Goal: Entertainment & Leisure: Consume media (video, audio)

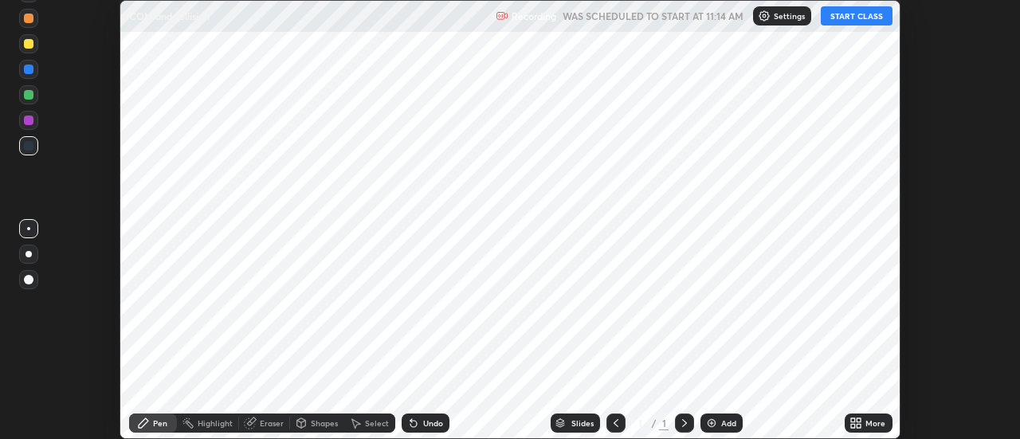
scroll to position [439, 1020]
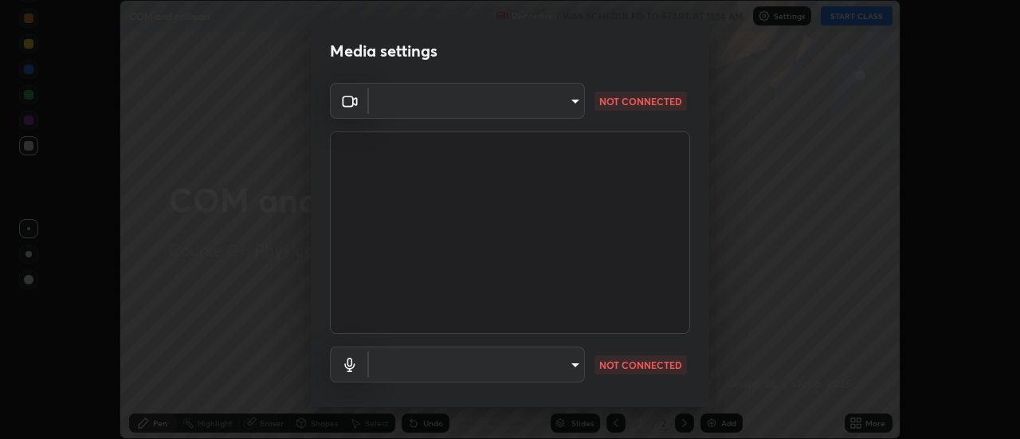
type input "515fa8dc750868be0a3e45a8a70092ebbb24a489711ff7313880db239e39e5e3"
type input "default"
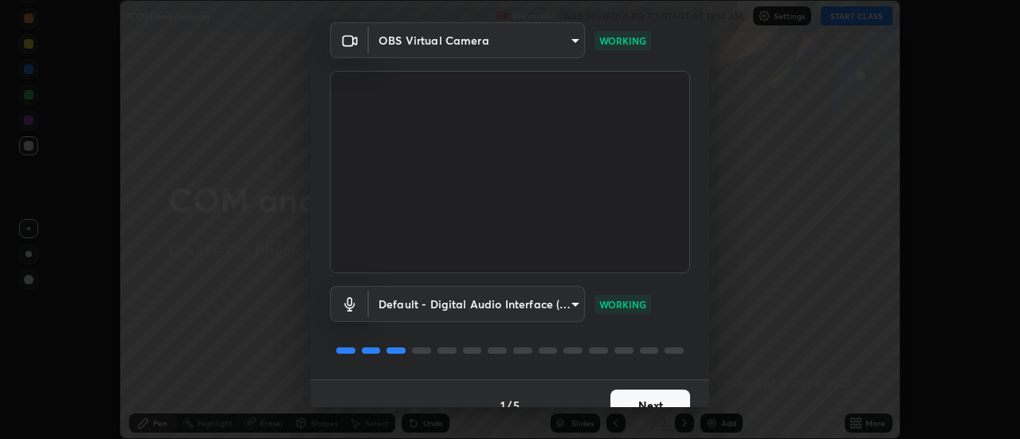
scroll to position [84, 0]
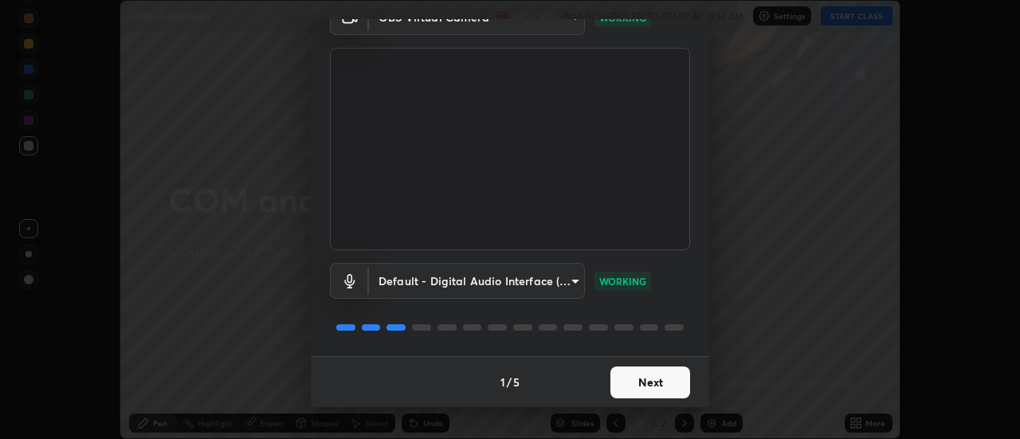
click at [659, 393] on button "Next" at bounding box center [651, 383] width 80 height 32
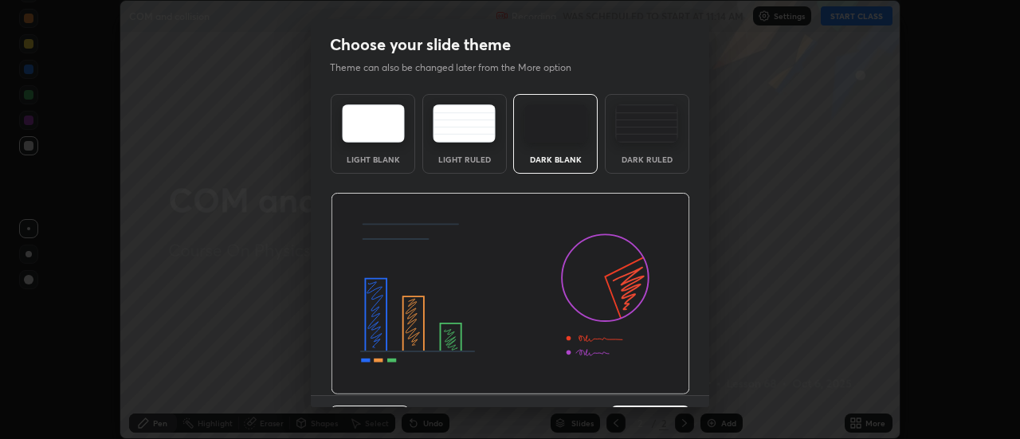
click at [665, 388] on img at bounding box center [511, 294] width 360 height 202
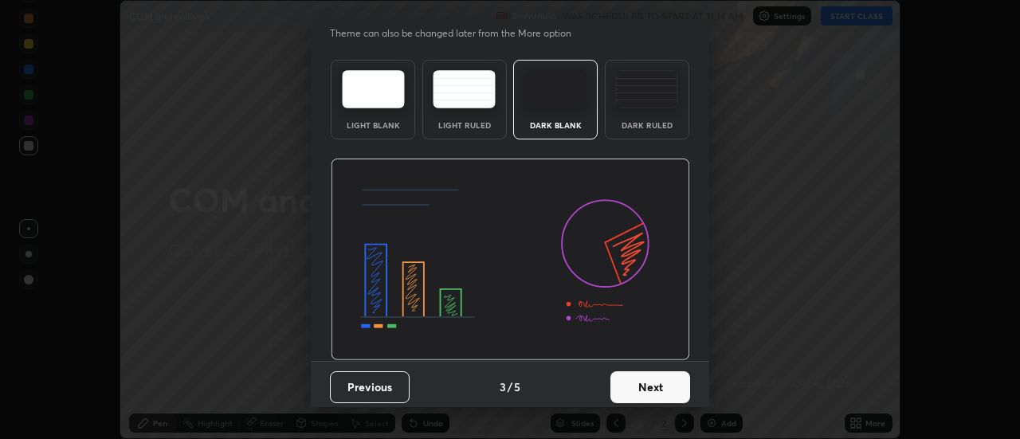
scroll to position [39, 0]
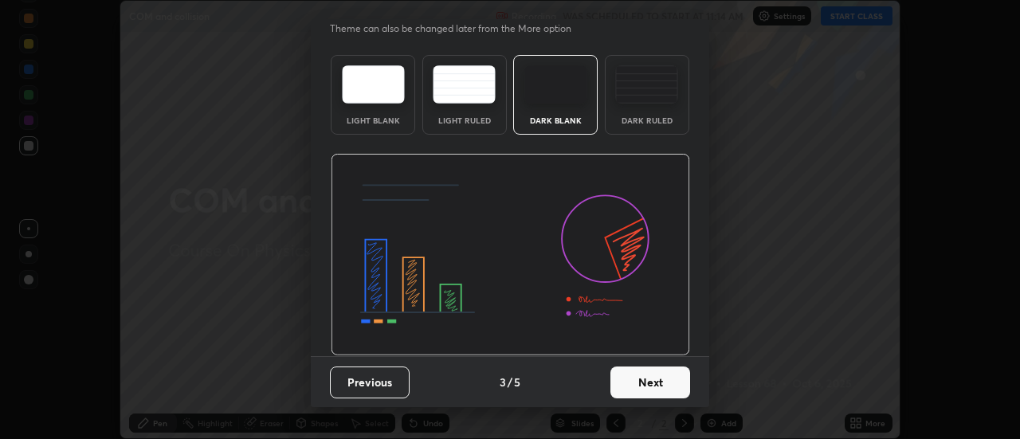
click at [666, 382] on button "Next" at bounding box center [651, 383] width 80 height 32
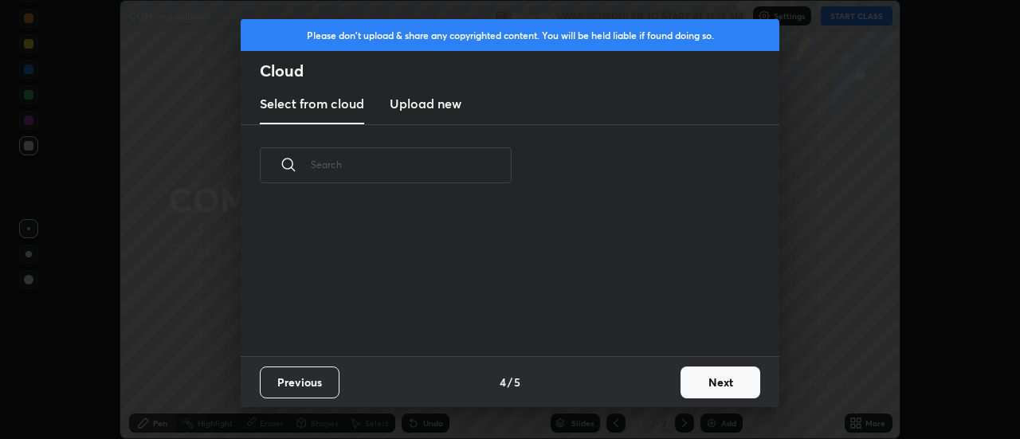
click at [695, 384] on button "Next" at bounding box center [721, 383] width 80 height 32
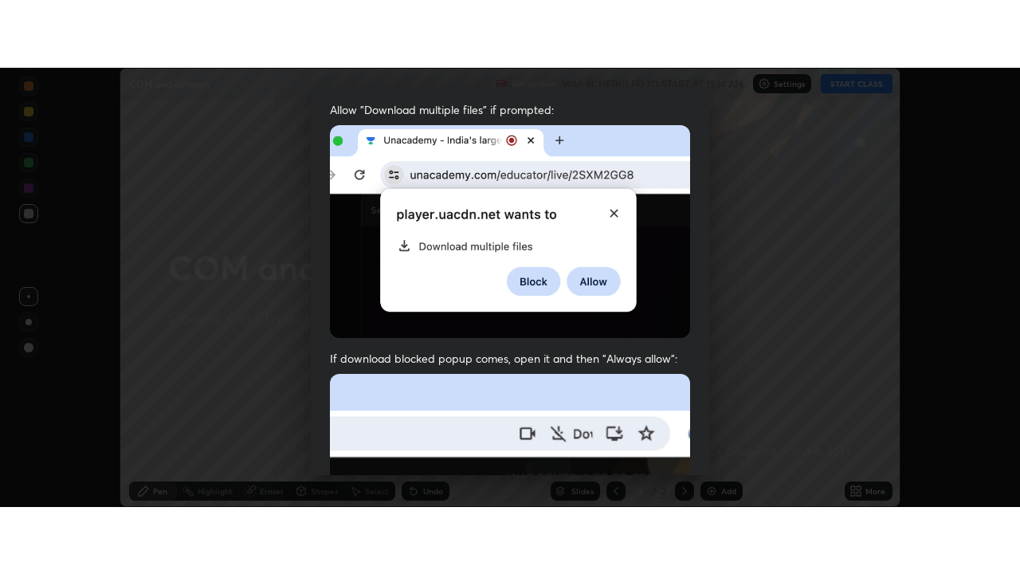
scroll to position [409, 0]
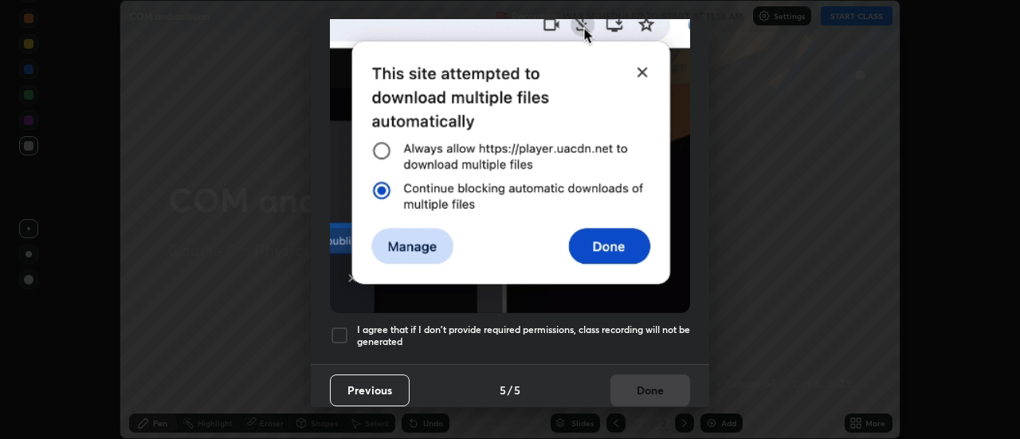
click at [628, 324] on h5 "I agree that if I don't provide required permissions, class recording will not …" at bounding box center [523, 336] width 333 height 25
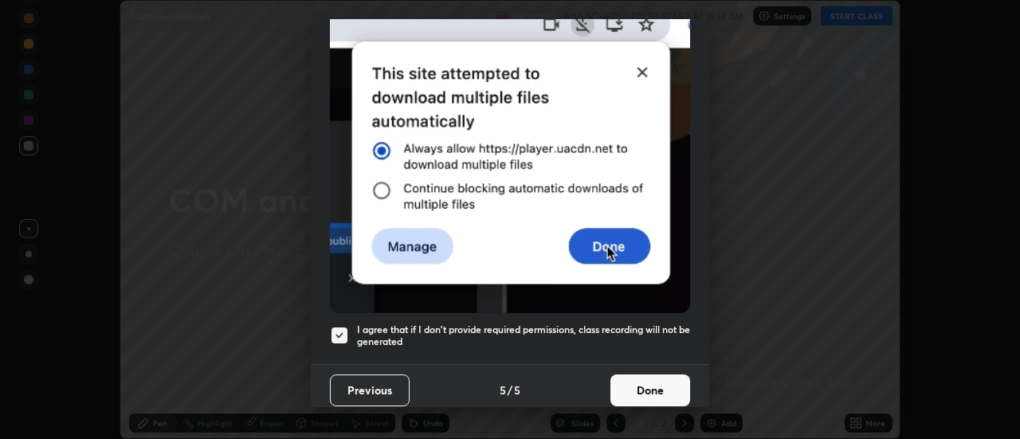
click at [656, 381] on button "Done" at bounding box center [651, 391] width 80 height 32
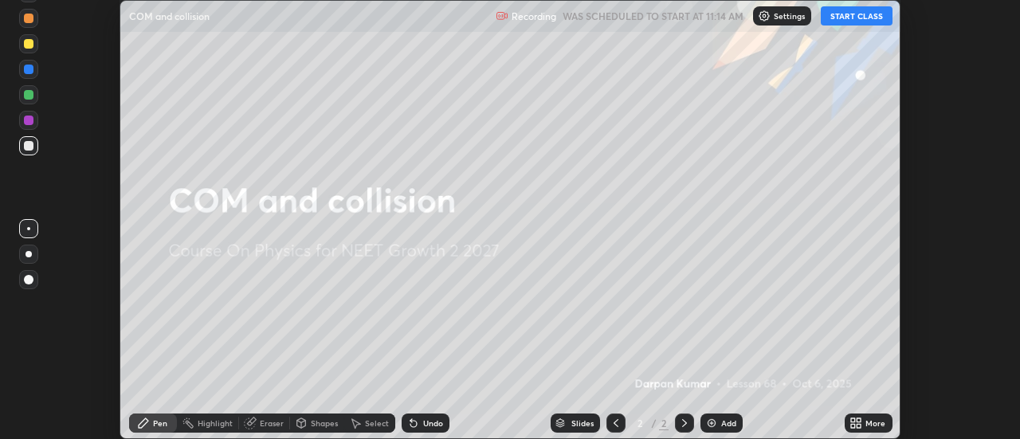
click at [869, 18] on button "START CLASS" at bounding box center [857, 15] width 72 height 19
click at [879, 428] on div "More" at bounding box center [869, 423] width 48 height 19
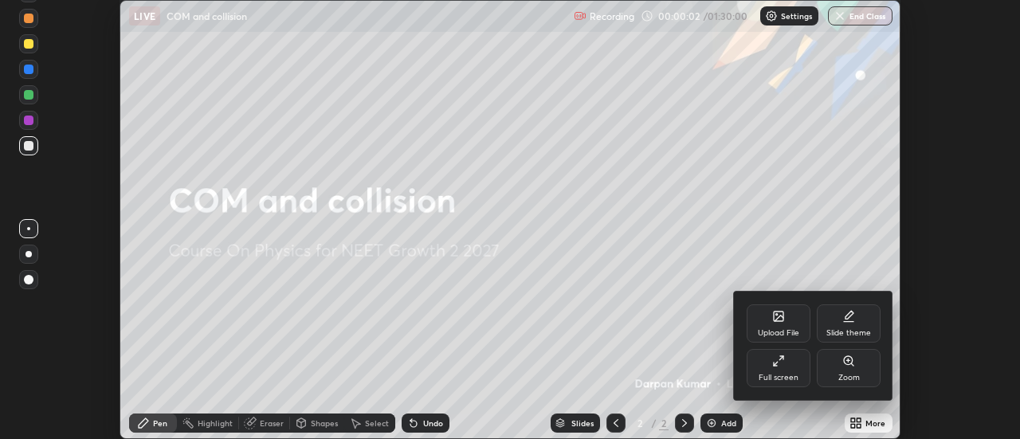
click at [788, 365] on div "Full screen" at bounding box center [779, 368] width 64 height 38
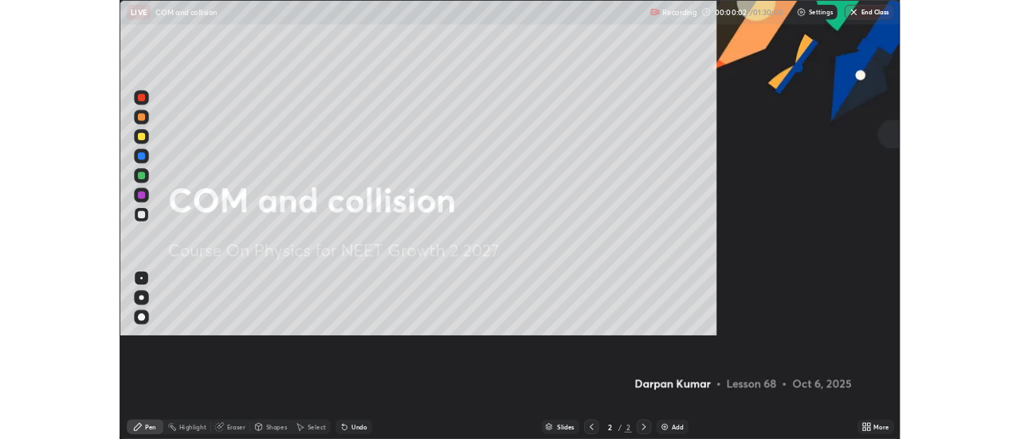
scroll to position [574, 1020]
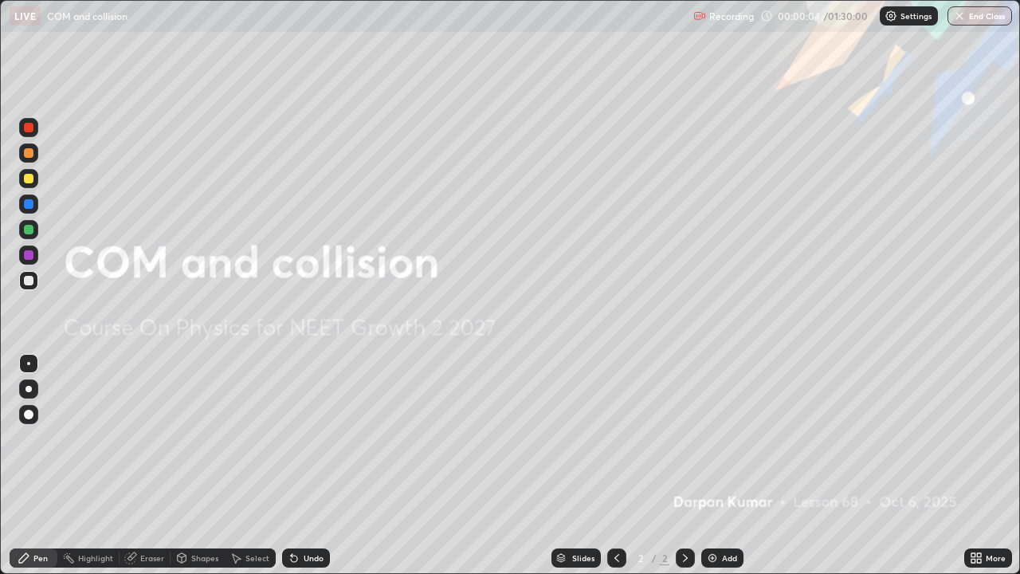
click at [721, 438] on div "Add" at bounding box center [722, 557] width 42 height 19
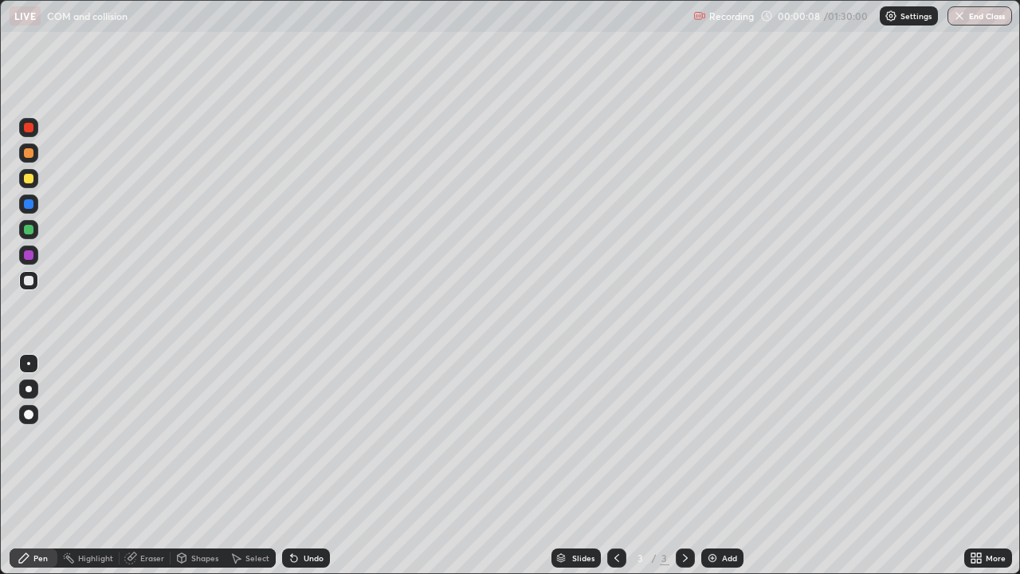
click at [27, 281] on div at bounding box center [29, 281] width 10 height 10
click at [305, 438] on div "Undo" at bounding box center [306, 557] width 48 height 19
click at [297, 438] on icon at bounding box center [294, 558] width 13 height 13
click at [979, 438] on icon at bounding box center [979, 561] width 4 height 4
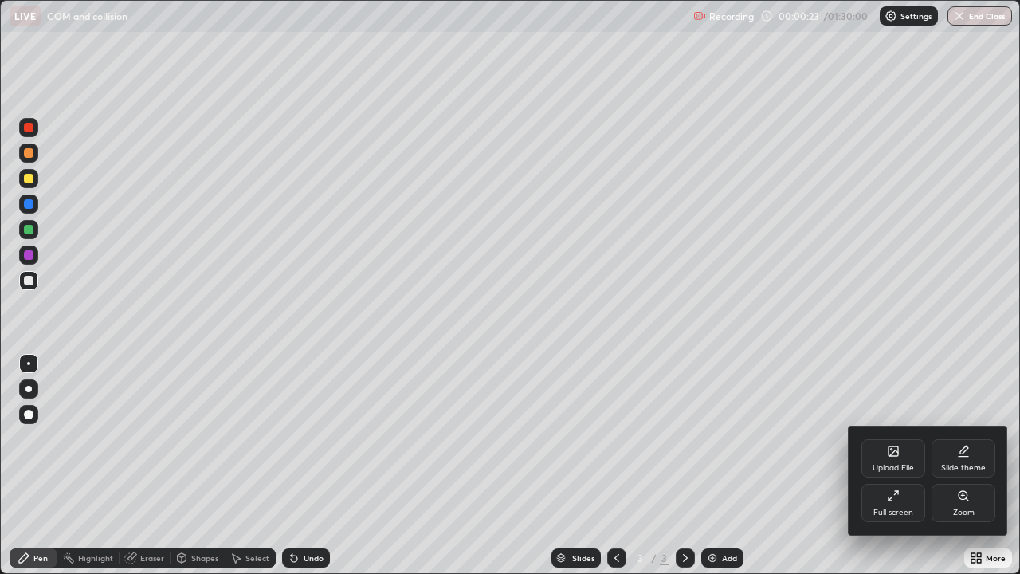
click at [897, 438] on div "Full screen" at bounding box center [894, 503] width 64 height 38
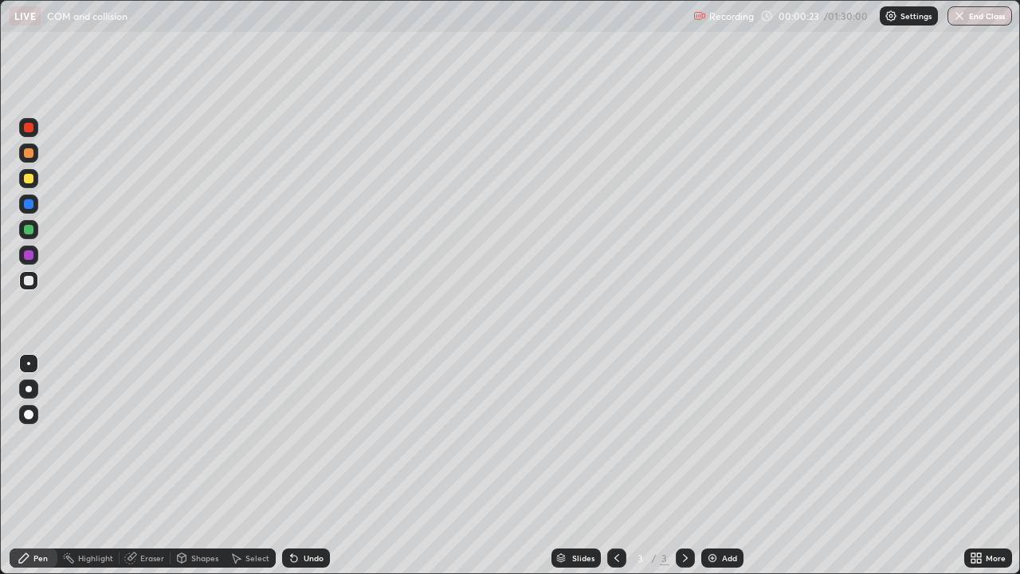
scroll to position [79273, 78692]
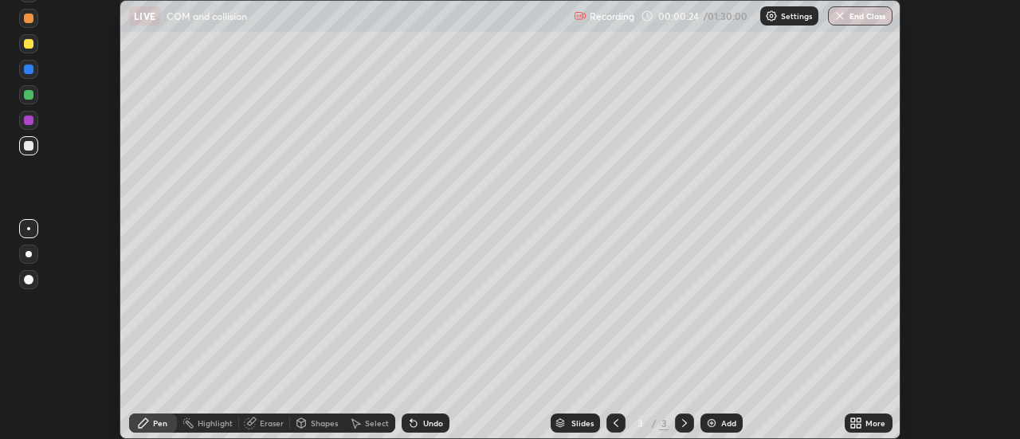
click at [868, 424] on div "More" at bounding box center [876, 423] width 20 height 8
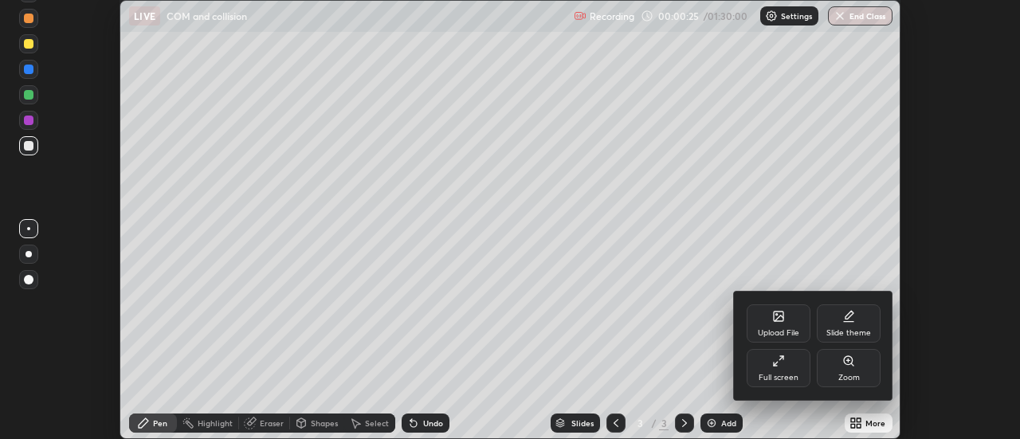
click at [798, 381] on div "Full screen" at bounding box center [779, 368] width 64 height 38
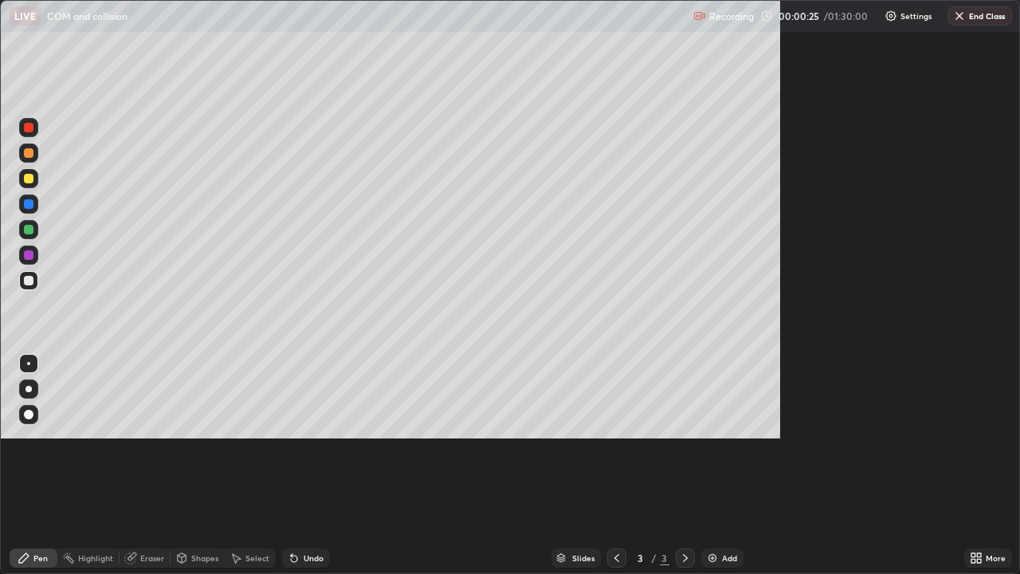
scroll to position [574, 1020]
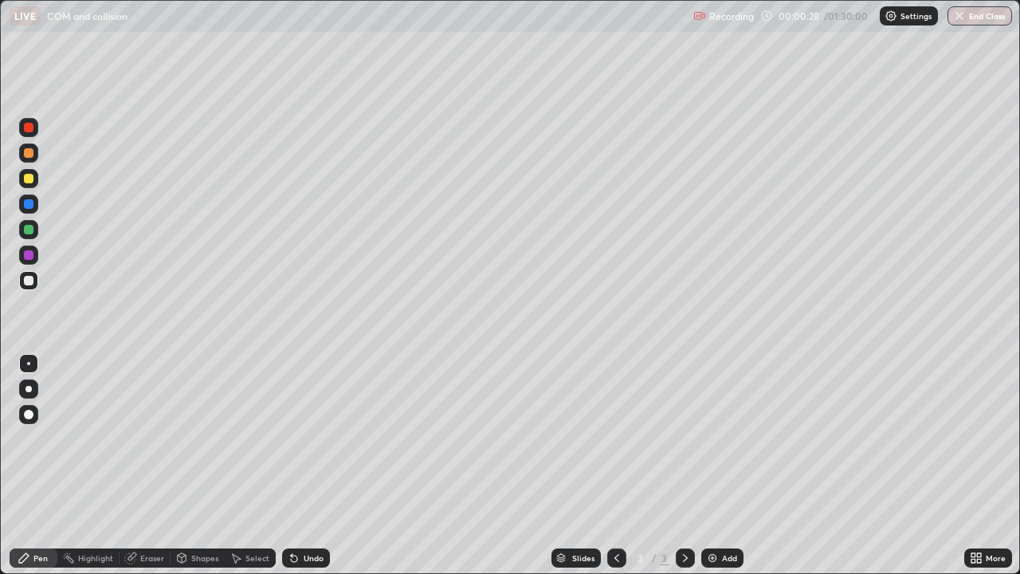
click at [991, 438] on div "More" at bounding box center [996, 558] width 20 height 8
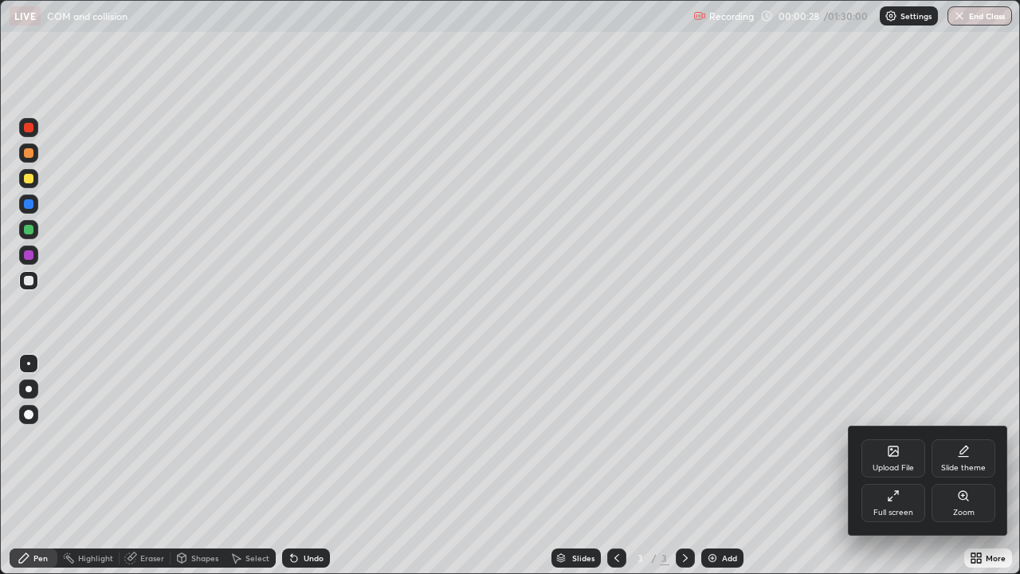
click at [981, 438] on div at bounding box center [510, 287] width 1020 height 574
